Goal: Check status: Check status

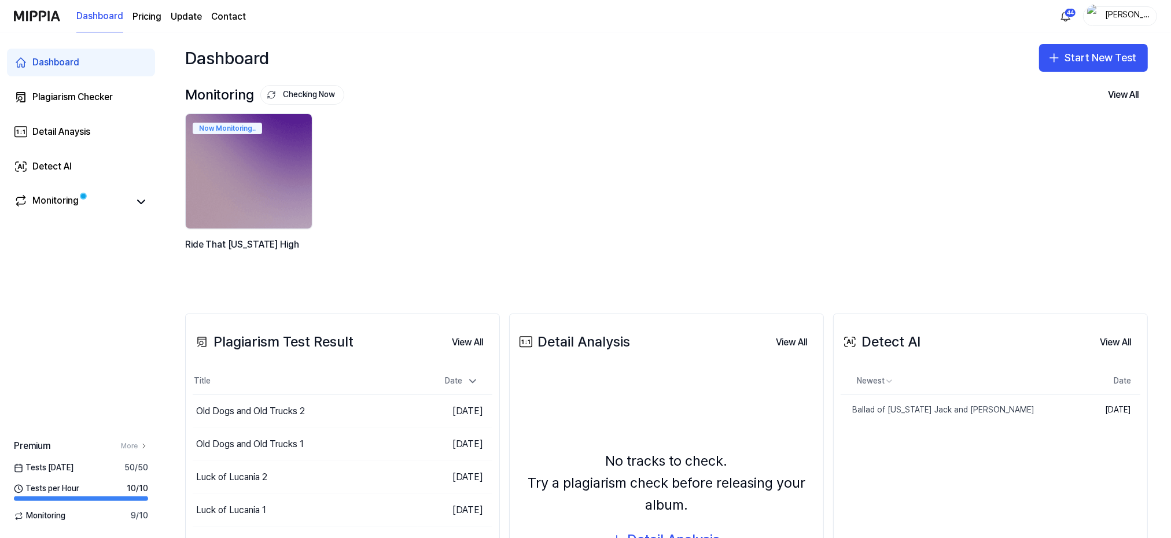
scroll to position [77, 0]
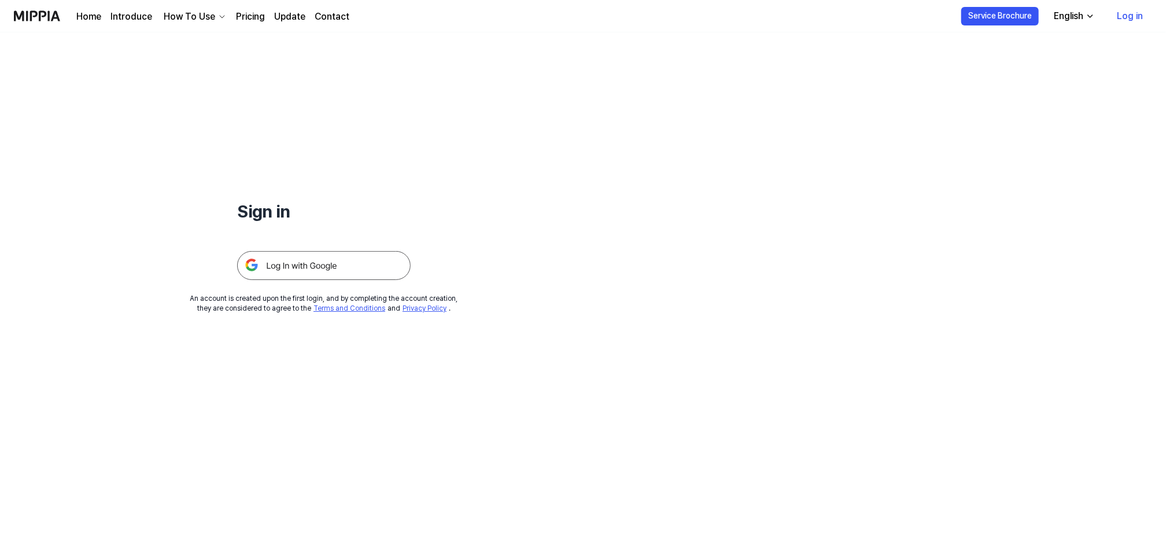
click at [322, 268] on img at bounding box center [324, 265] width 174 height 29
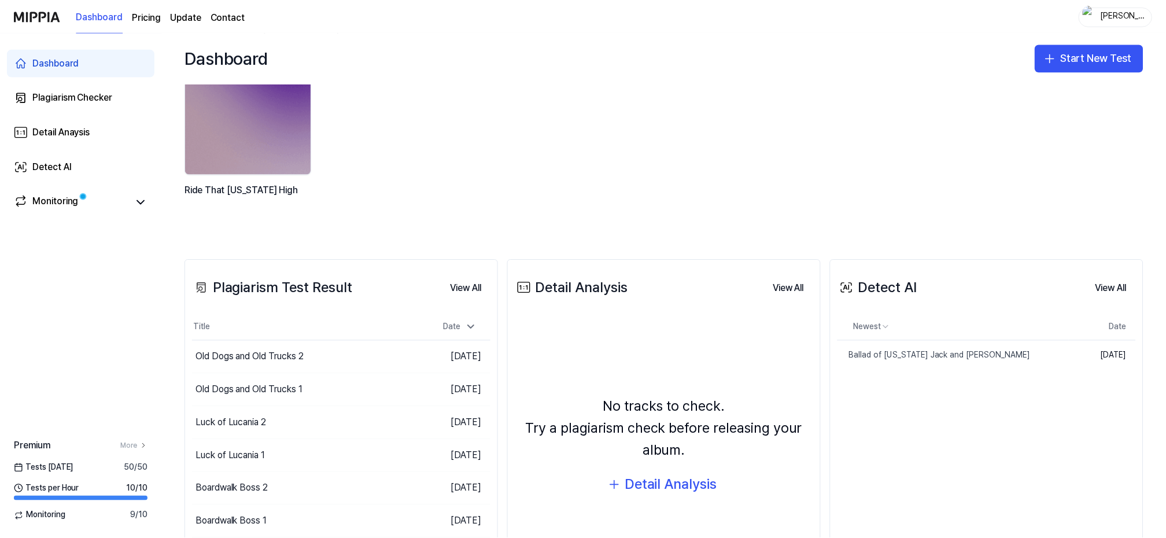
scroll to position [77, 0]
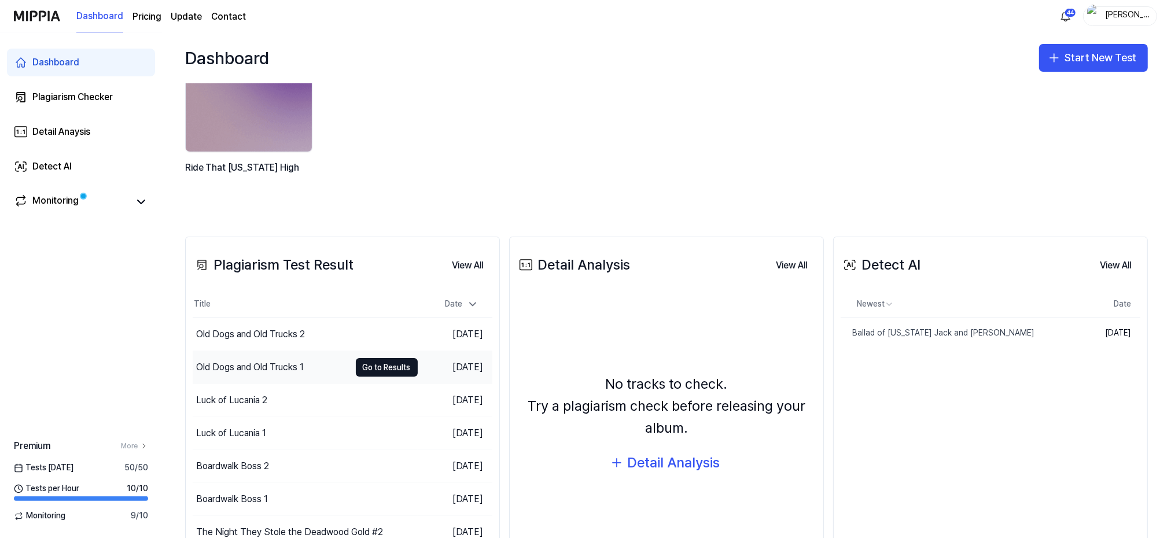
click at [245, 365] on div "Old Dogs and Old Trucks 1" at bounding box center [250, 367] width 108 height 14
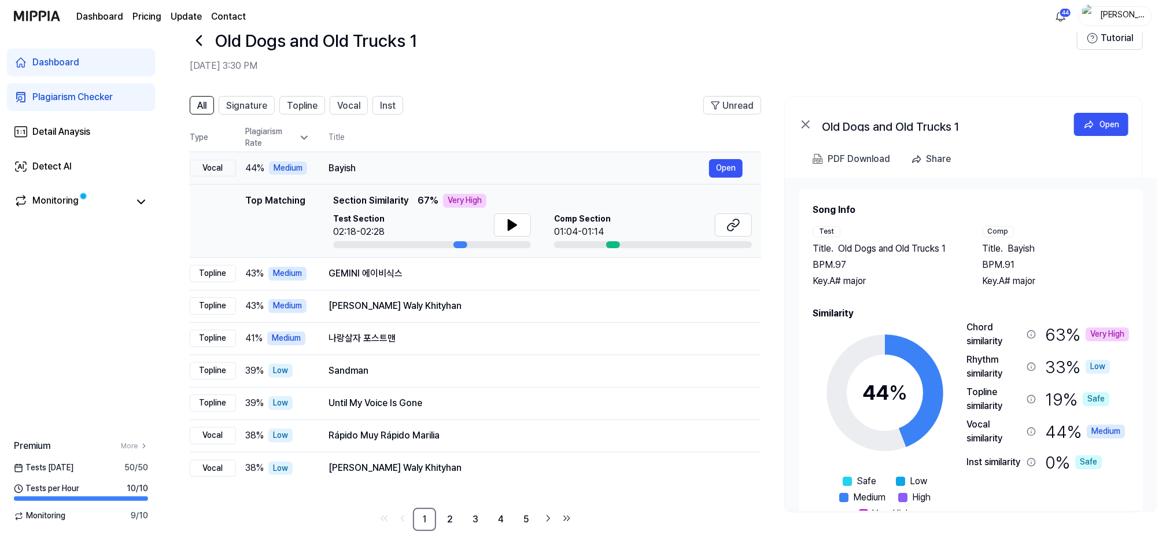
scroll to position [45, 0]
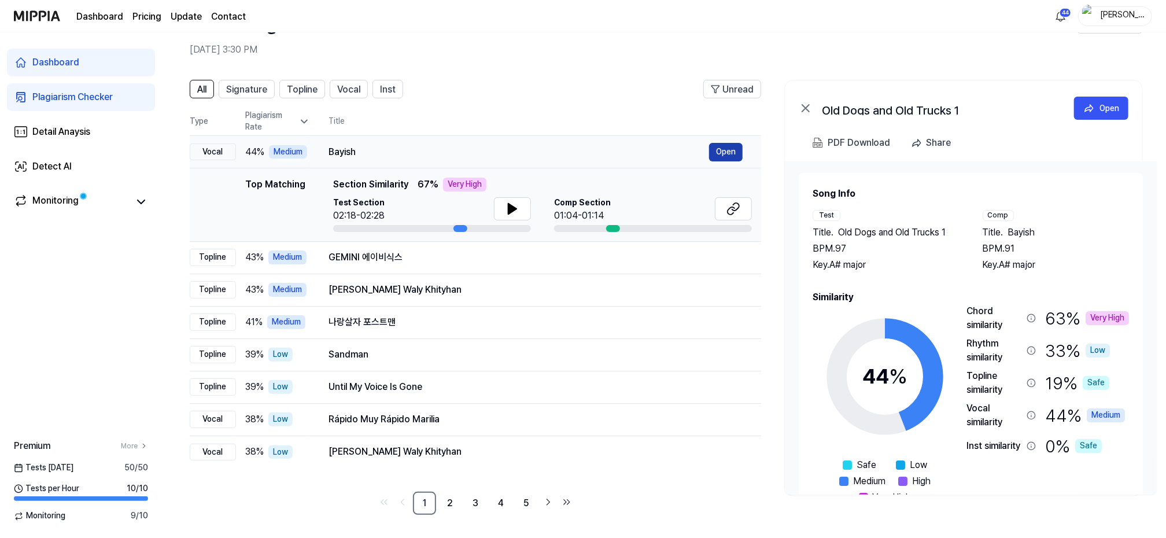
click at [718, 150] on button "Open" at bounding box center [726, 152] width 34 height 19
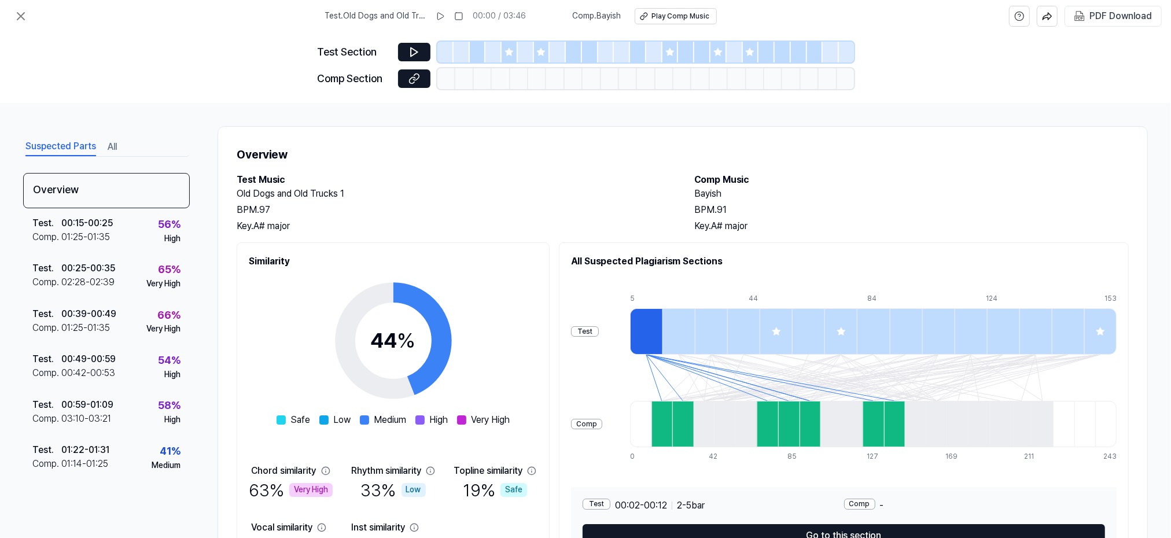
scroll to position [74, 0]
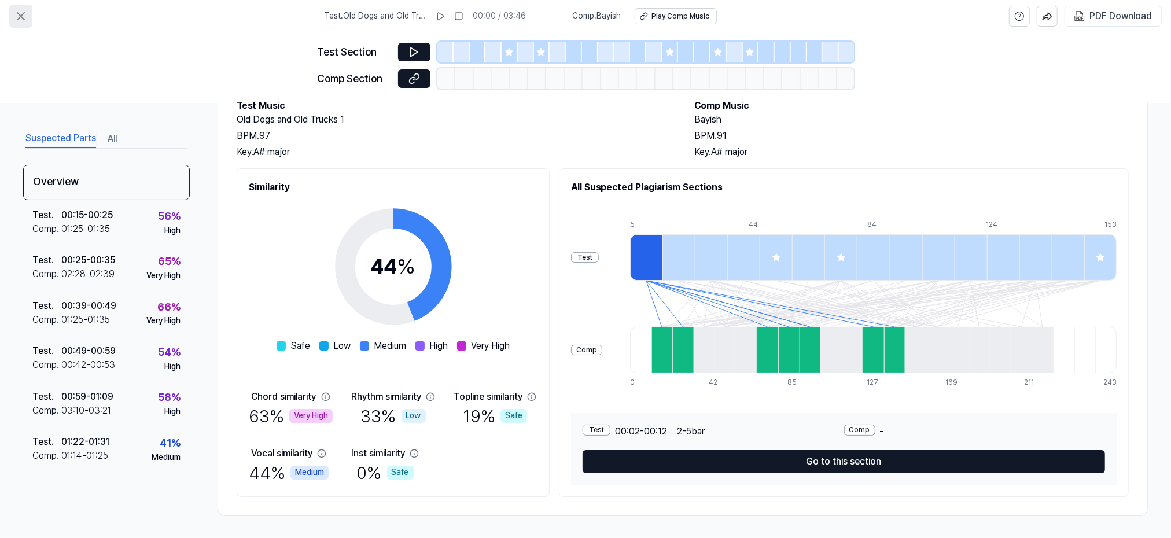
click at [23, 14] on icon at bounding box center [21, 16] width 14 height 14
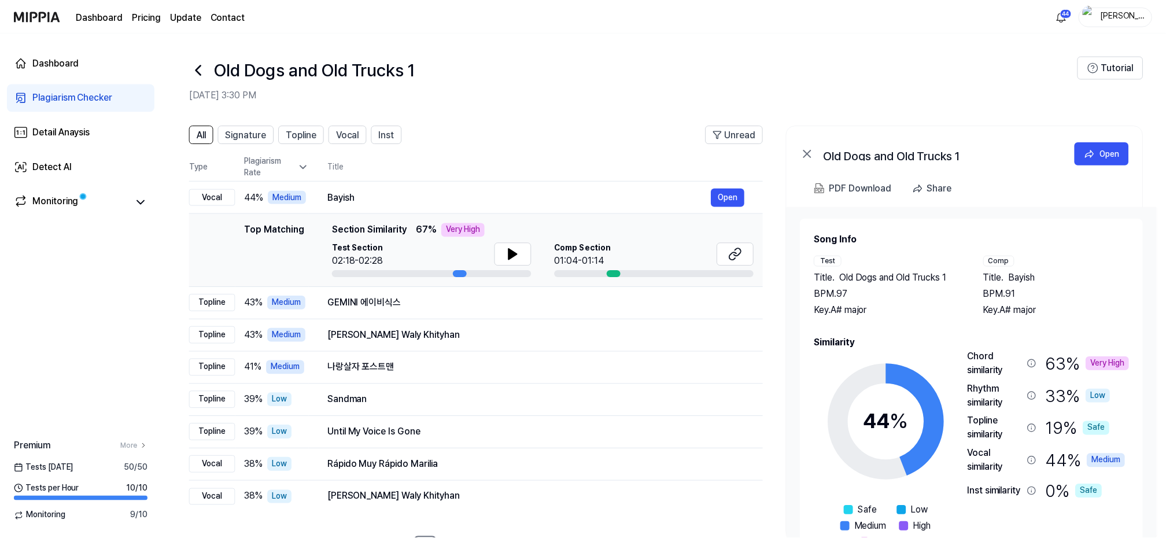
scroll to position [45, 0]
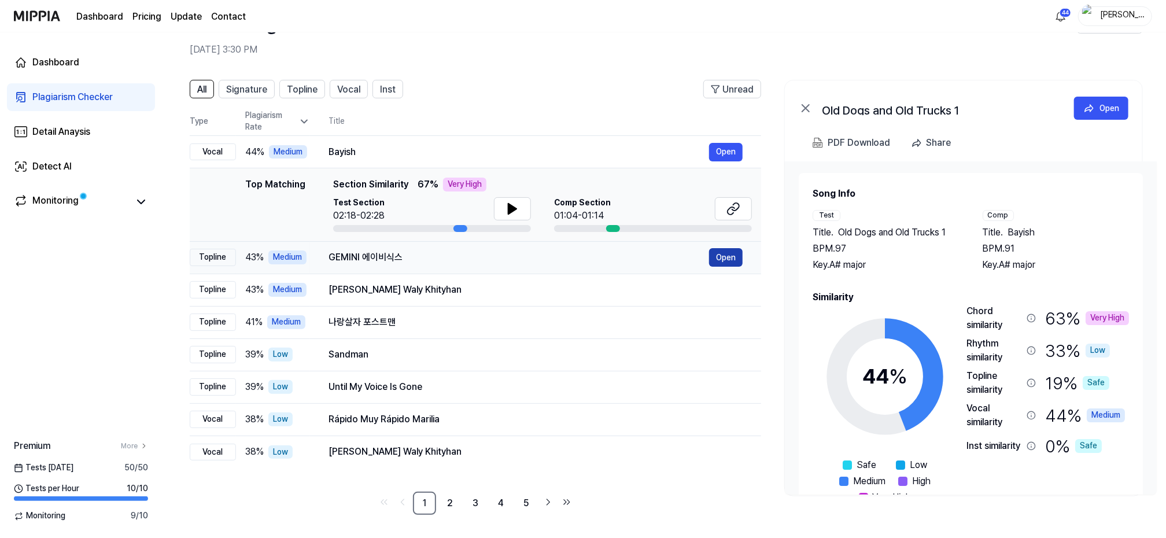
click at [716, 255] on button "Open" at bounding box center [726, 257] width 34 height 19
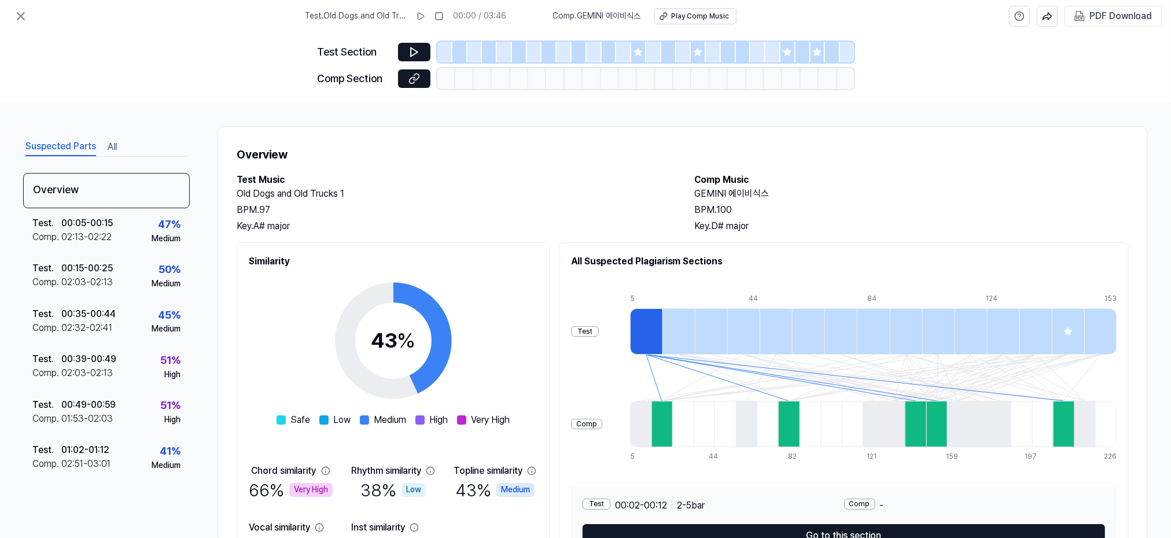
scroll to position [74, 0]
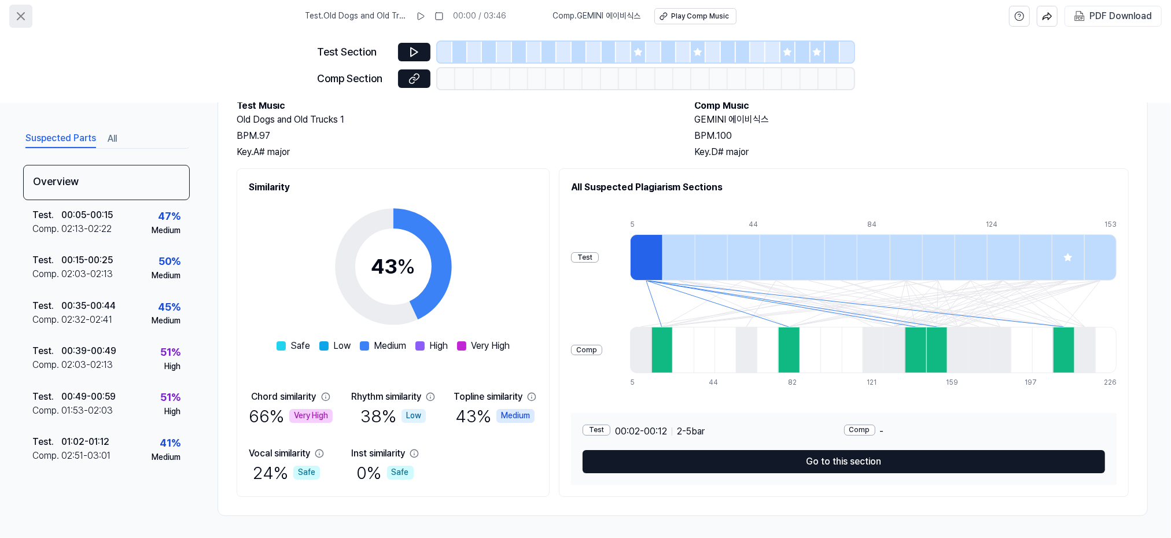
click at [26, 13] on icon at bounding box center [21, 16] width 14 height 14
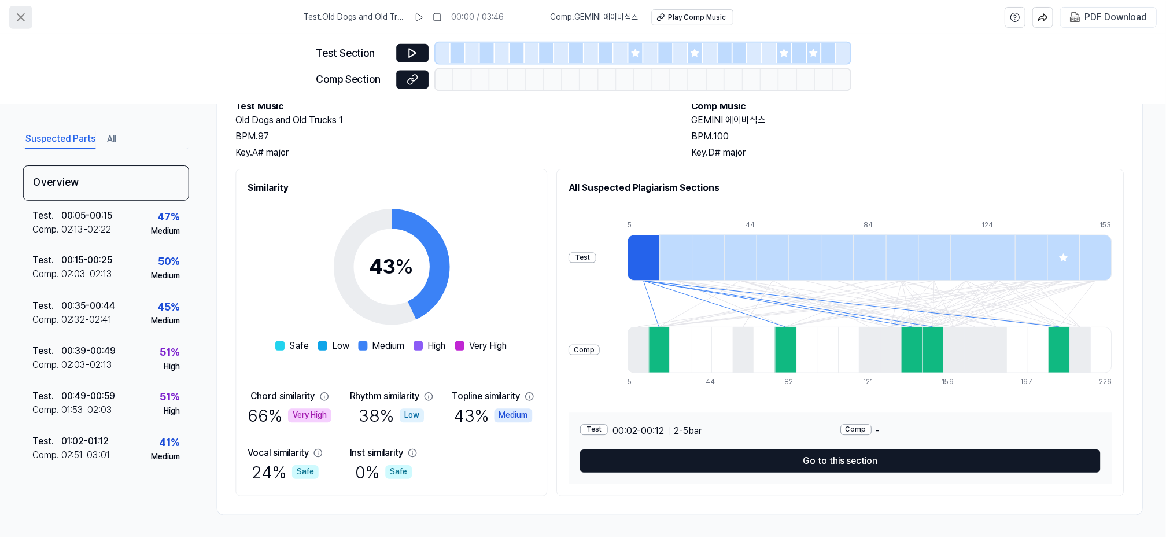
scroll to position [45, 0]
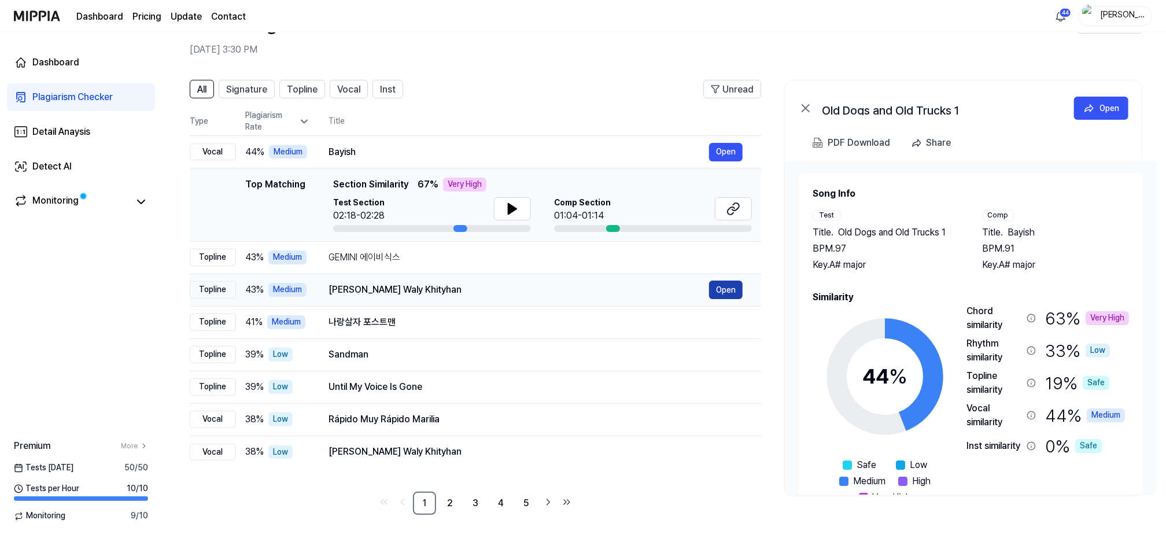
click at [727, 289] on button "Open" at bounding box center [726, 290] width 34 height 19
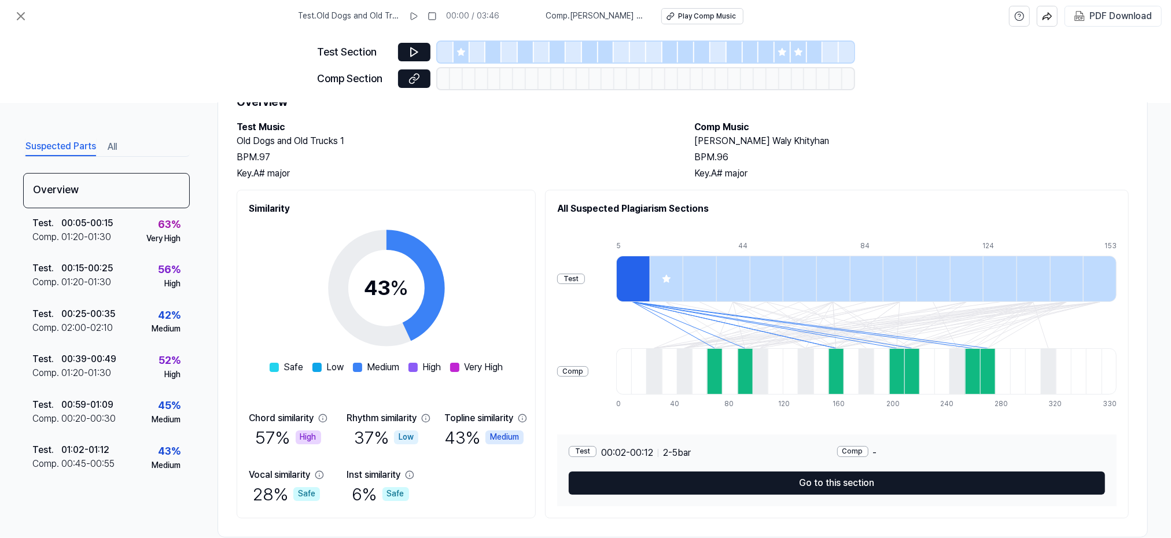
scroll to position [74, 0]
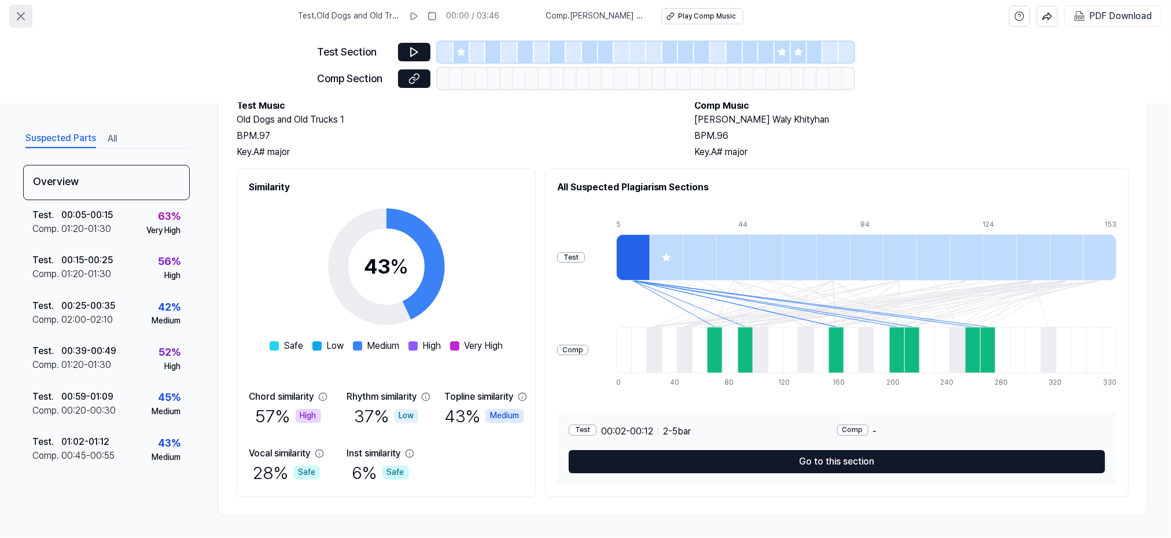
click at [23, 16] on icon at bounding box center [21, 16] width 14 height 14
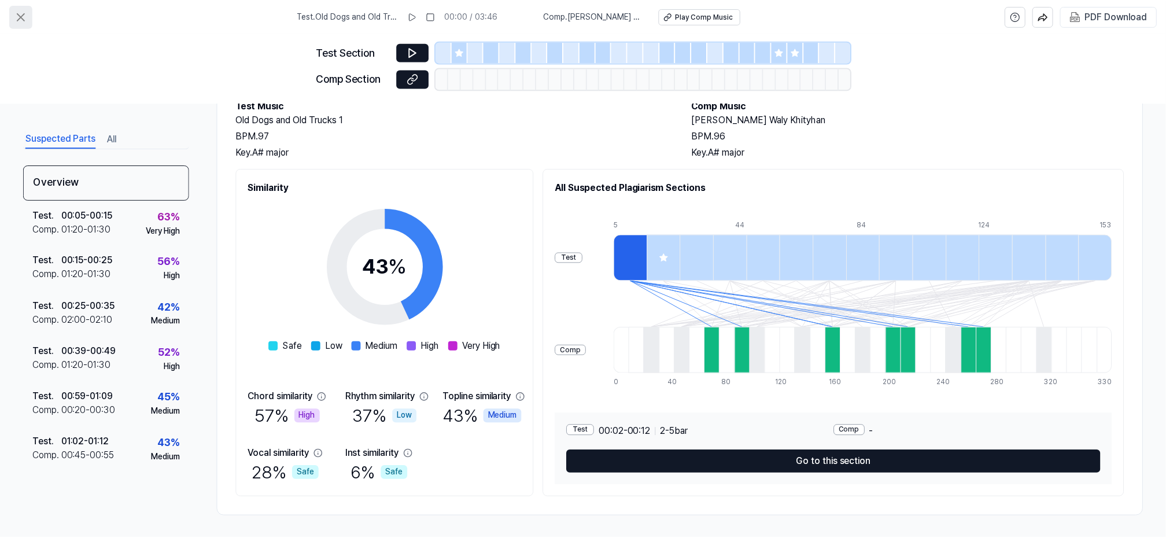
scroll to position [45, 0]
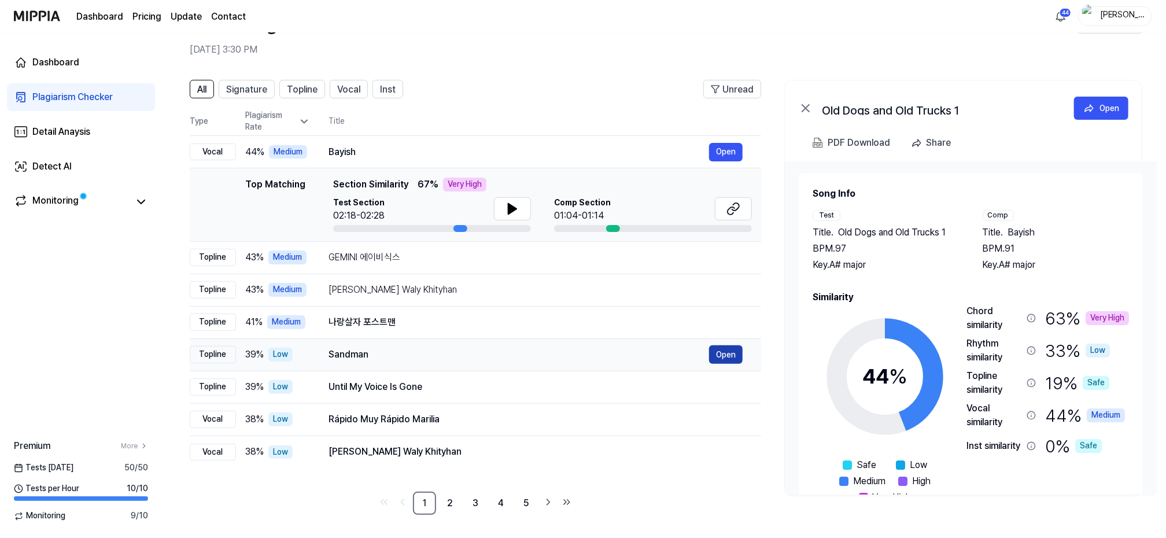
click at [719, 352] on button "Open" at bounding box center [726, 354] width 34 height 19
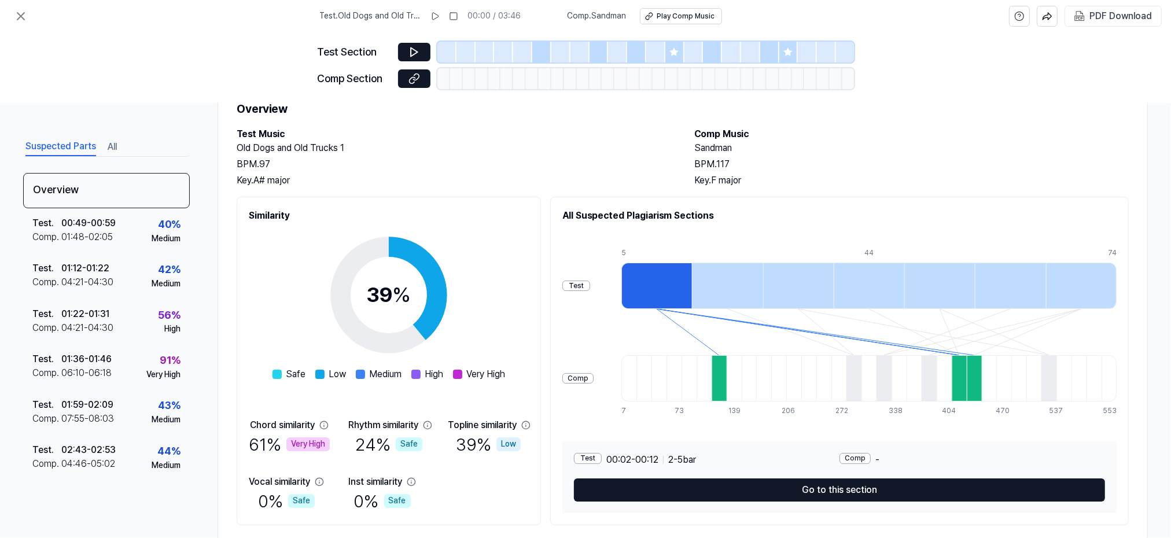
scroll to position [74, 0]
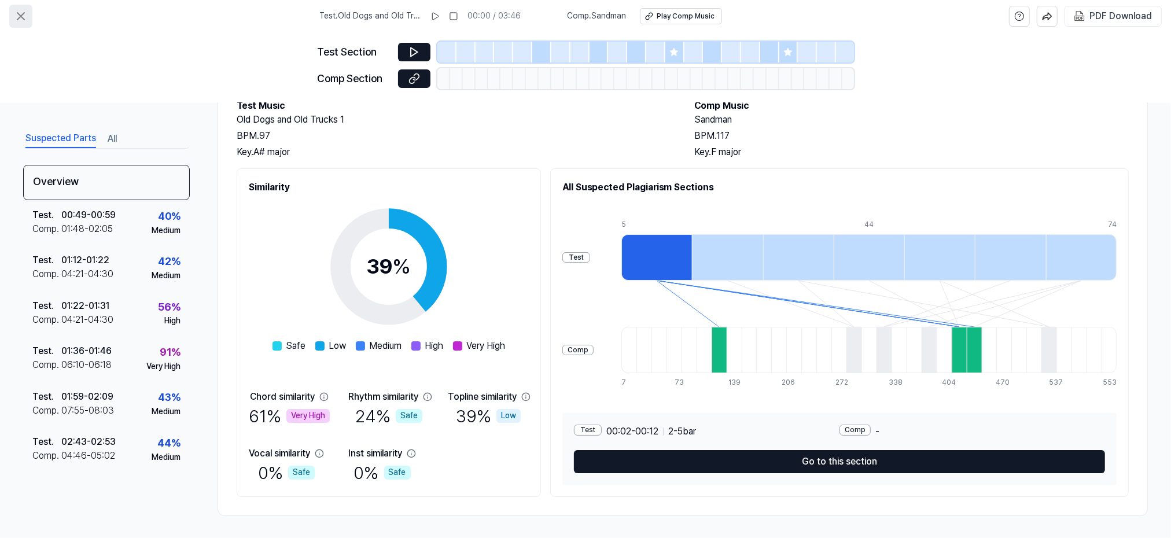
click at [22, 13] on icon at bounding box center [21, 16] width 14 height 14
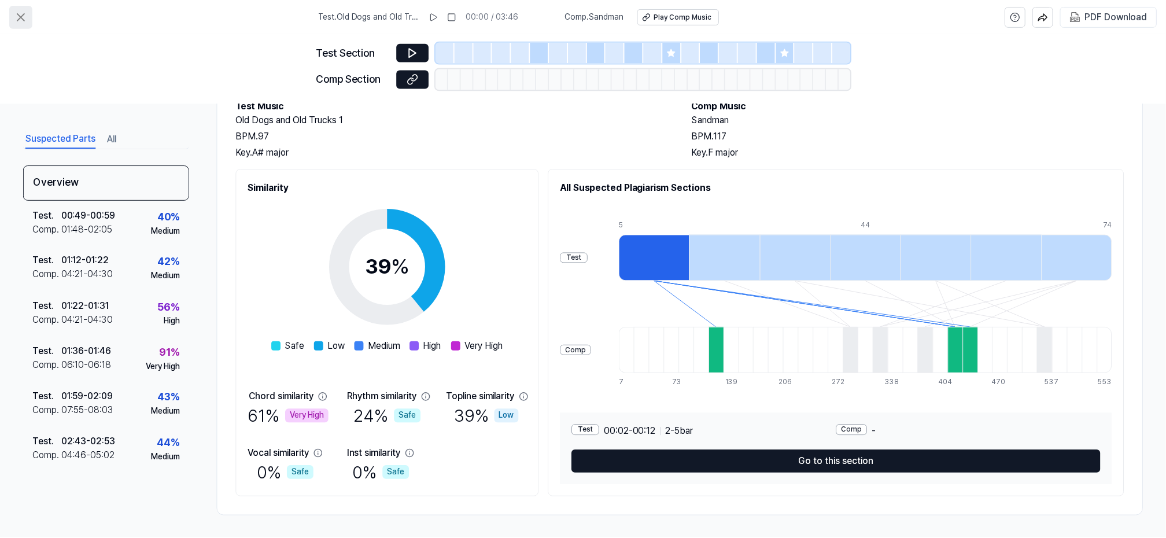
scroll to position [45, 0]
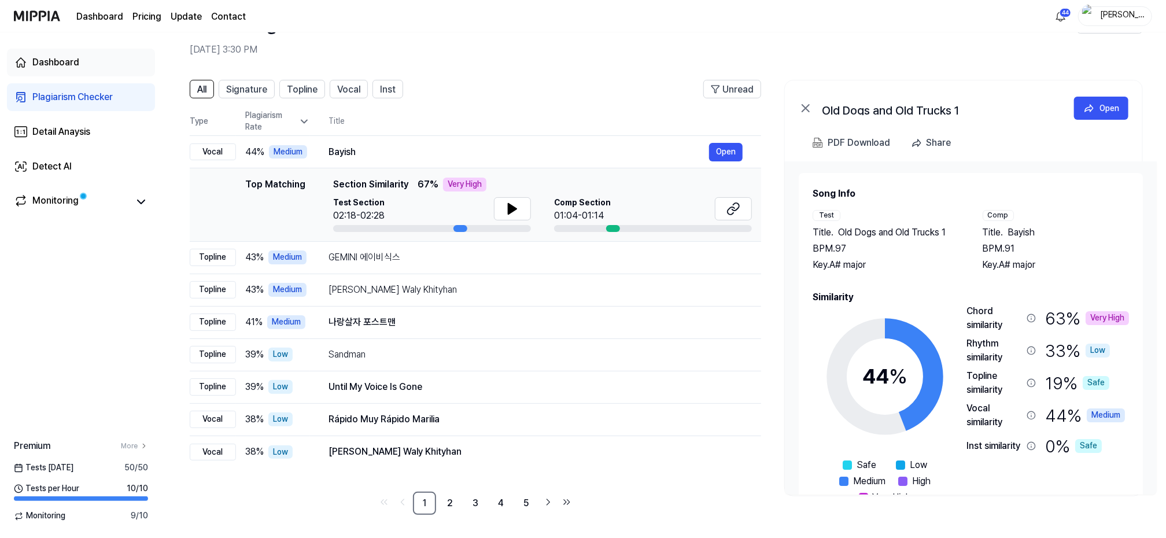
click at [48, 61] on div "Dashboard" at bounding box center [55, 63] width 47 height 14
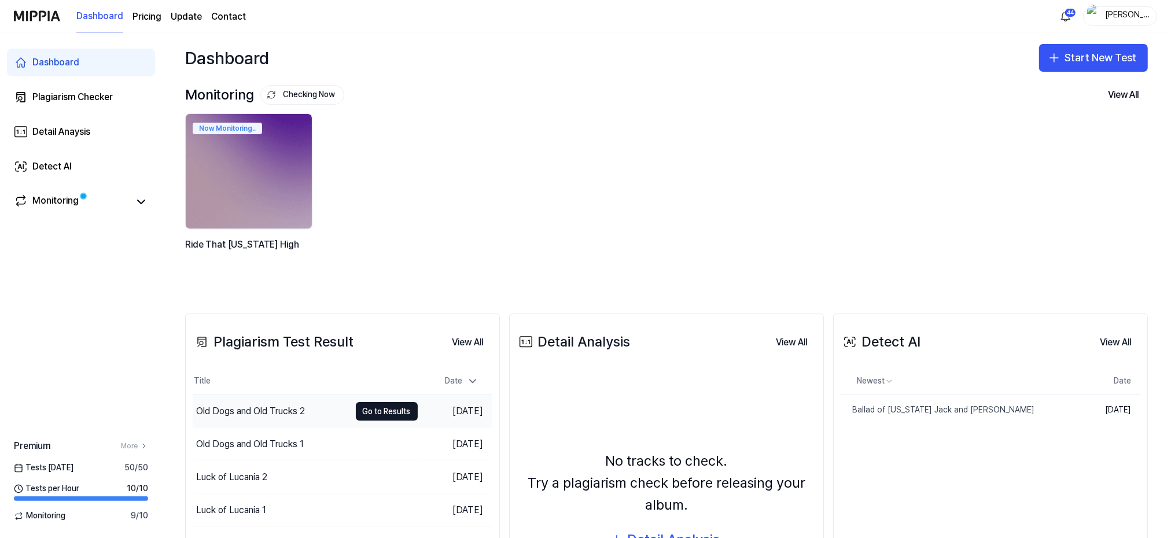
click at [265, 410] on div "Old Dogs and Old Trucks 2" at bounding box center [250, 411] width 109 height 14
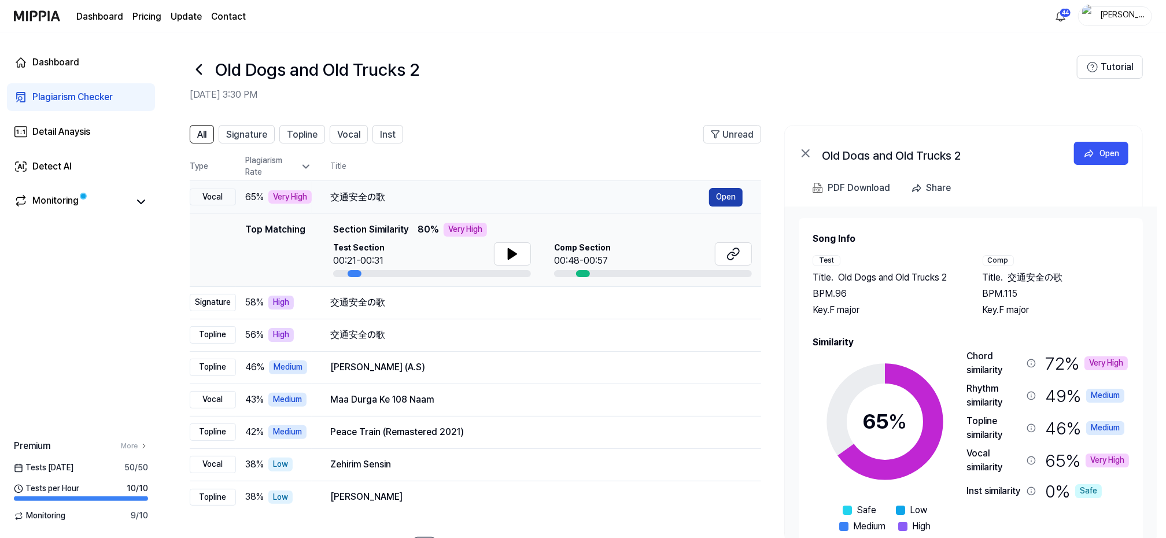
click at [727, 196] on button "Open" at bounding box center [726, 197] width 34 height 19
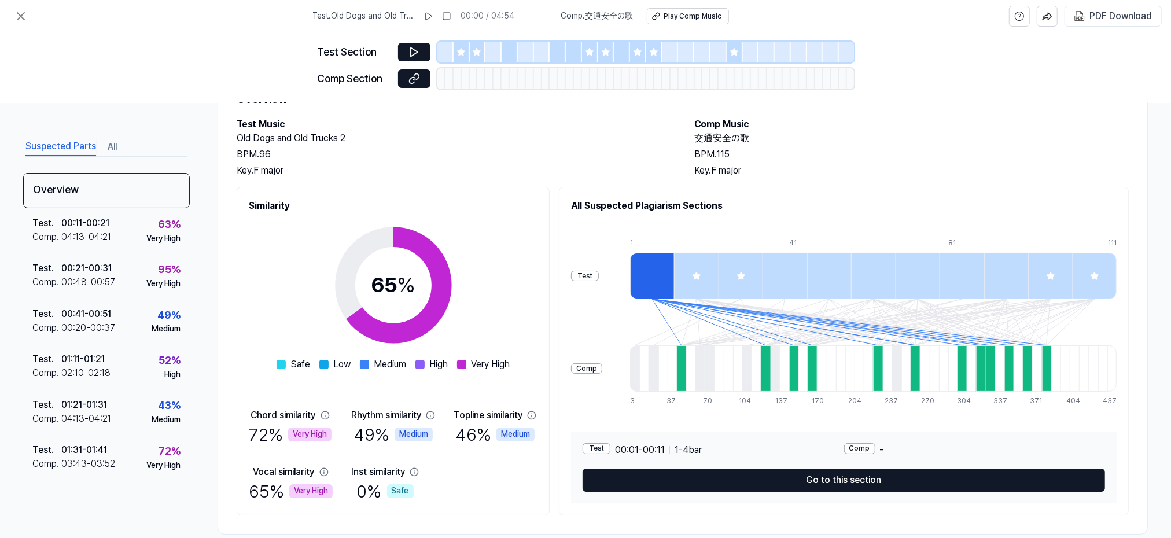
scroll to position [74, 0]
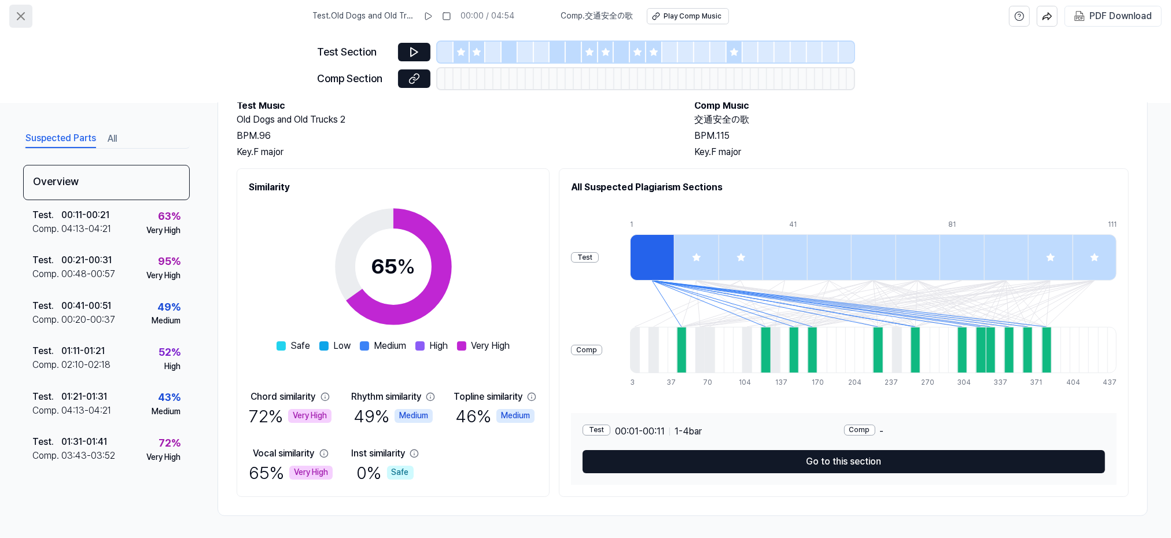
drag, startPoint x: 27, startPoint y: 15, endPoint x: 20, endPoint y: 16, distance: 6.4
click at [20, 16] on icon at bounding box center [21, 16] width 14 height 14
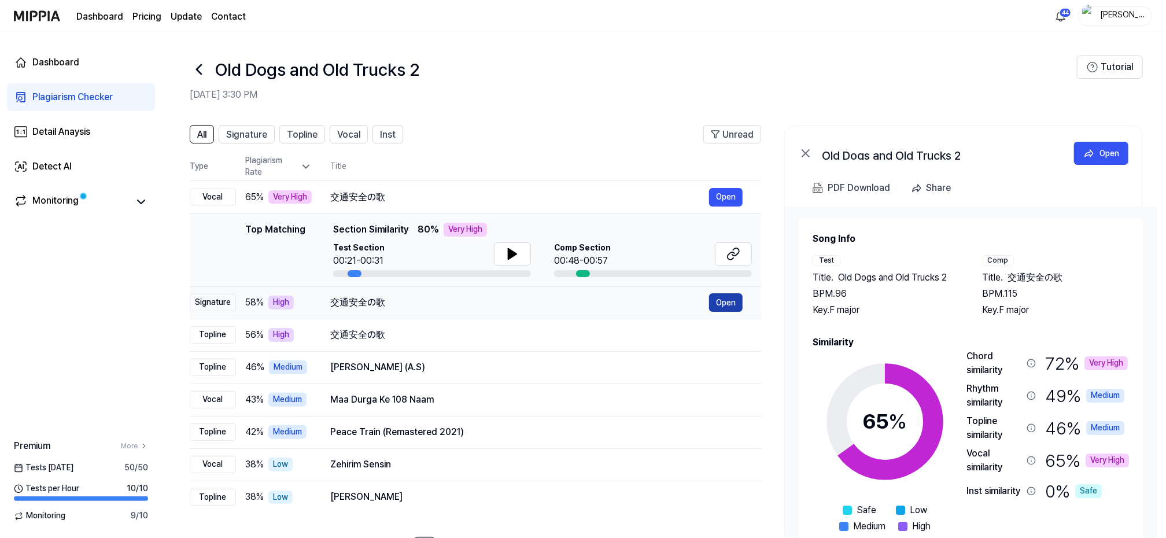
click at [721, 298] on button "Open" at bounding box center [726, 302] width 34 height 19
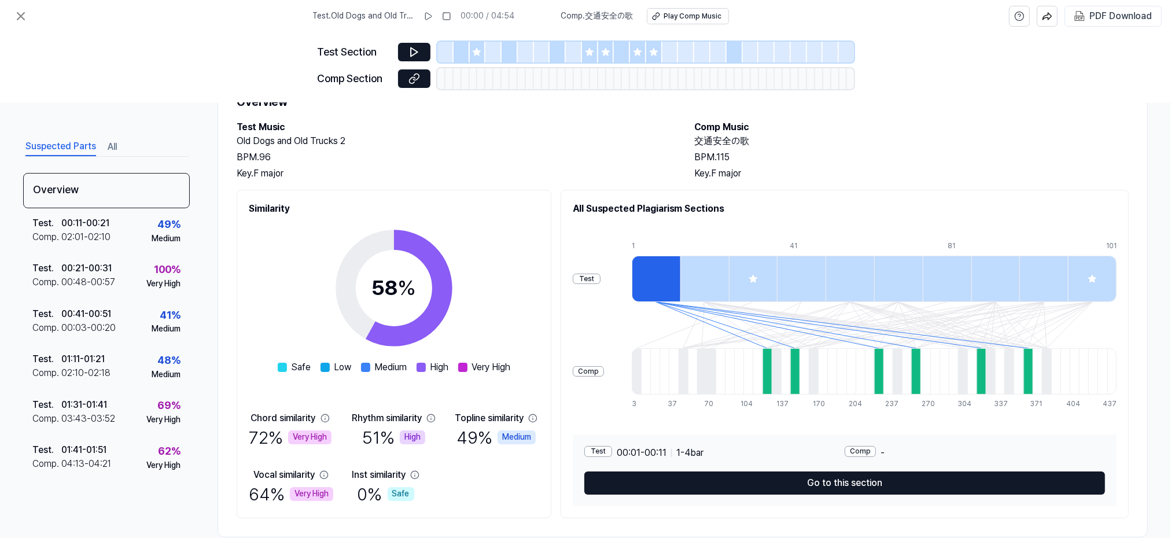
scroll to position [74, 0]
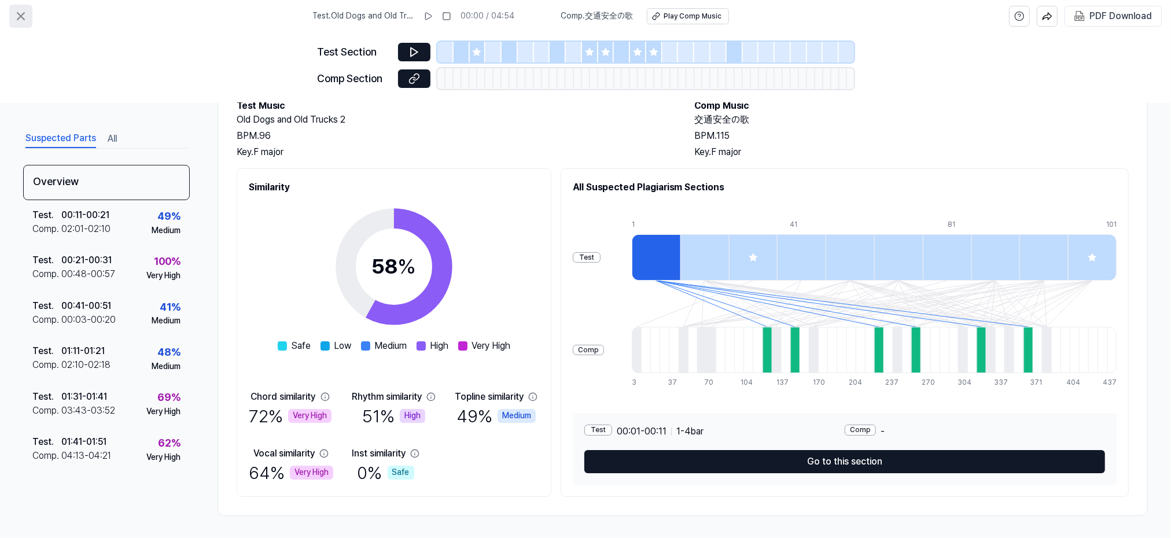
click at [22, 14] on icon at bounding box center [20, 16] width 7 height 7
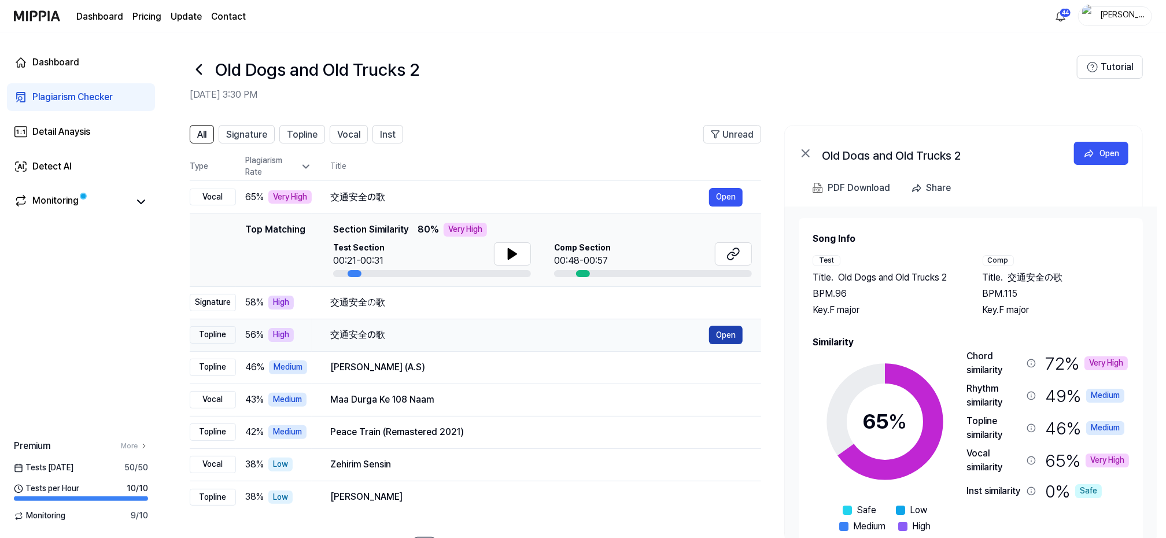
click at [732, 331] on button "Open" at bounding box center [726, 335] width 34 height 19
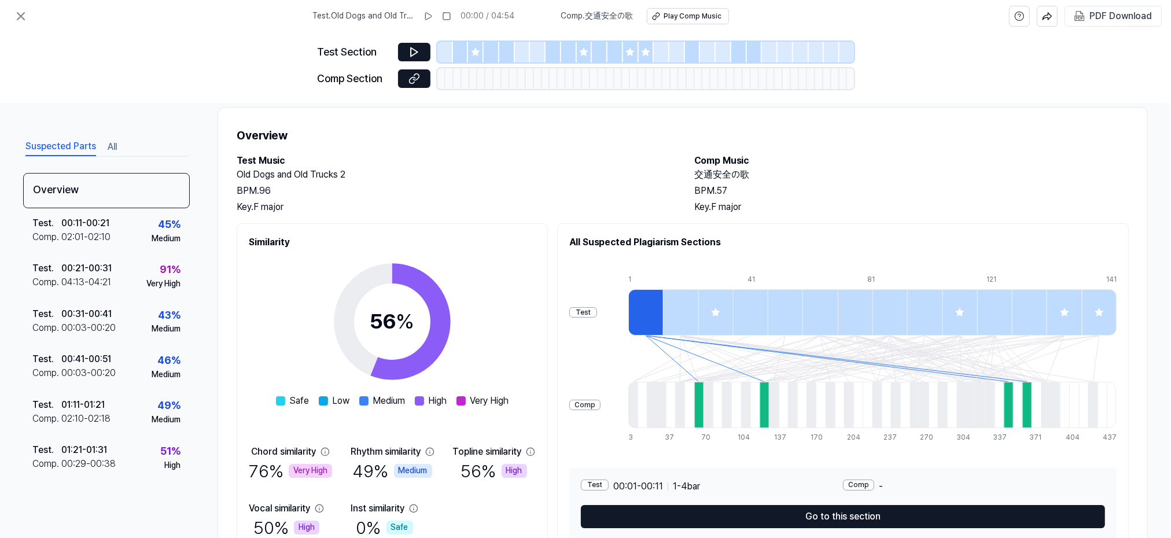
scroll to position [74, 0]
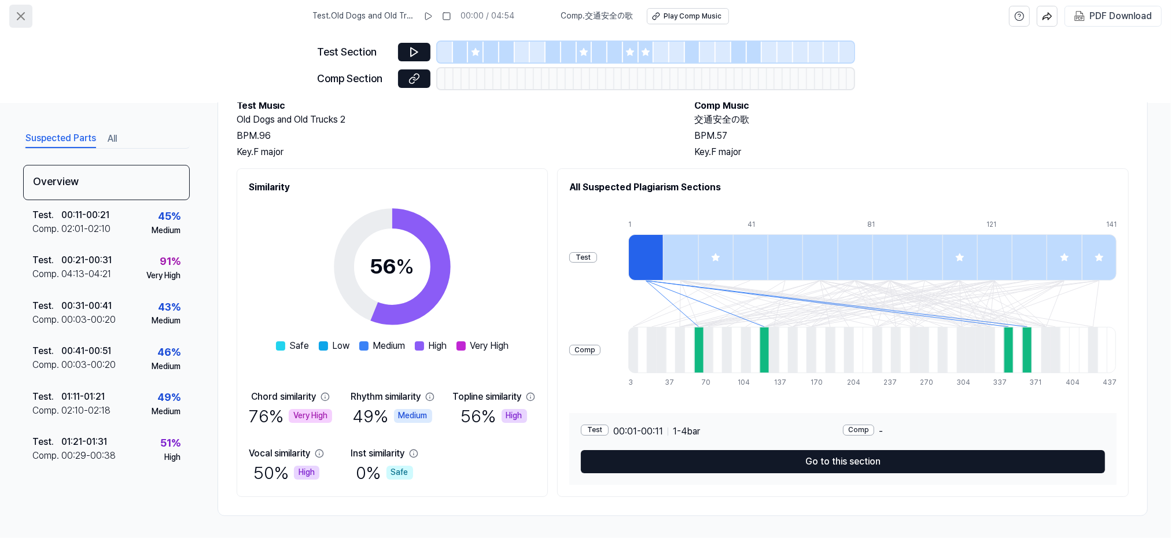
click at [24, 10] on icon at bounding box center [21, 16] width 14 height 14
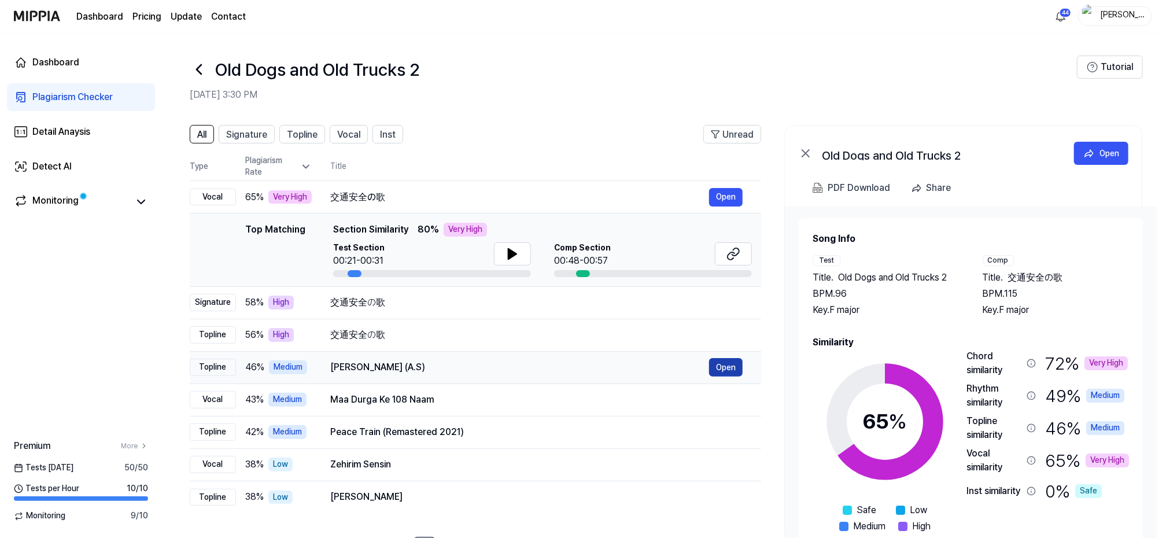
click at [723, 364] on button "Open" at bounding box center [726, 367] width 34 height 19
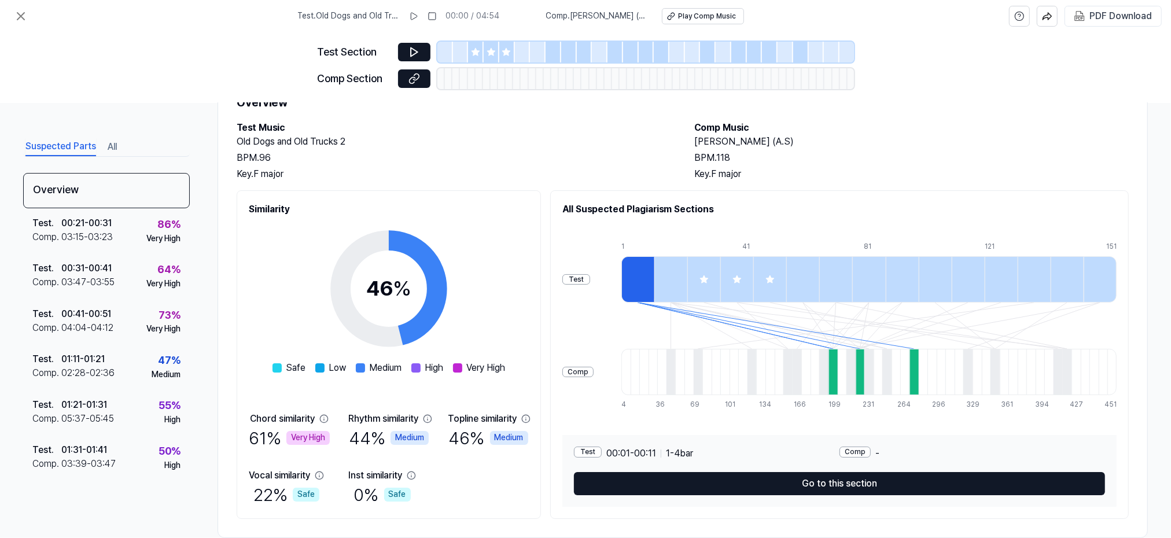
scroll to position [74, 0]
